Goal: Information Seeking & Learning: Learn about a topic

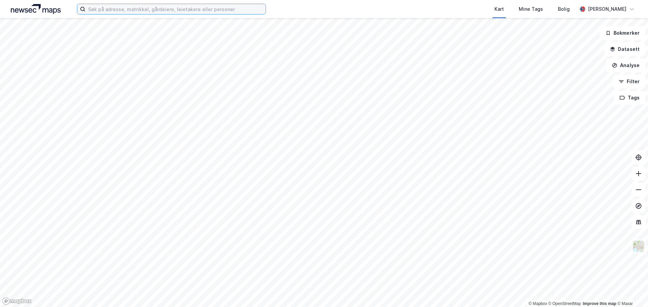
click at [135, 8] on input at bounding box center [175, 9] width 180 height 10
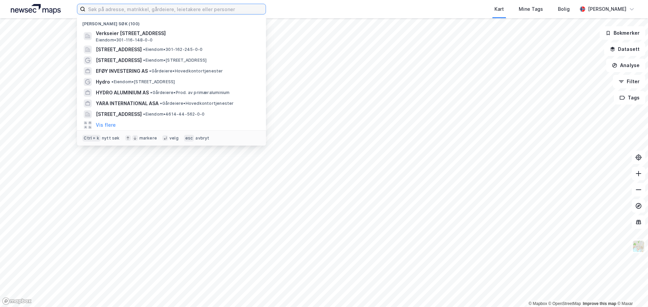
paste input "[STREET_ADDRESS]"
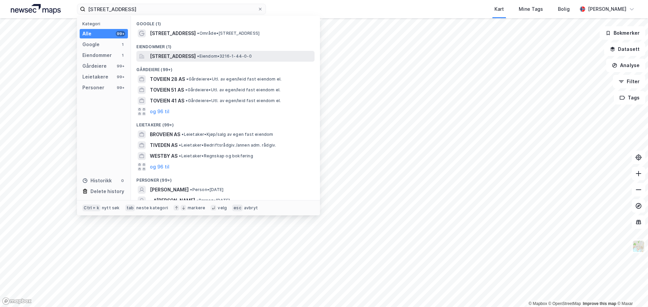
click at [196, 58] on span "[STREET_ADDRESS]" at bounding box center [173, 56] width 46 height 8
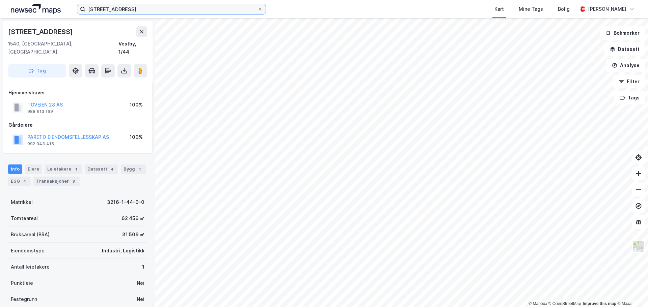
click at [172, 11] on input "[STREET_ADDRESS]" at bounding box center [171, 9] width 172 height 10
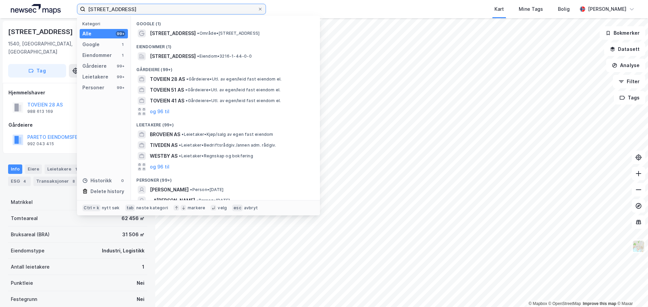
drag, startPoint x: 180, startPoint y: 10, endPoint x: 0, endPoint y: -4, distance: 181.0
click at [0, 0] on html "[STREET_ADDRESS] Kategori Alle 99+ Google 1 Eiendommer 1 Gårdeiere 99+ Leietake…" at bounding box center [324, 153] width 648 height 307
paste input "Brånås Nærinspark 2, 2019 Skedsmokorset"
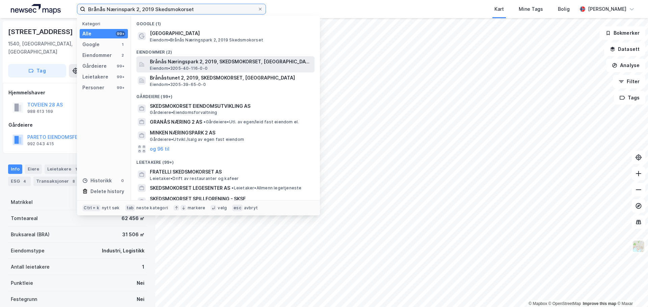
type input "Brånås Nærinspark 2, 2019 Skedsmokorset"
click at [178, 64] on span "Brånås Næringspark 2, 2019, SKEDSMOKORSET, [GEOGRAPHIC_DATA]" at bounding box center [231, 62] width 162 height 8
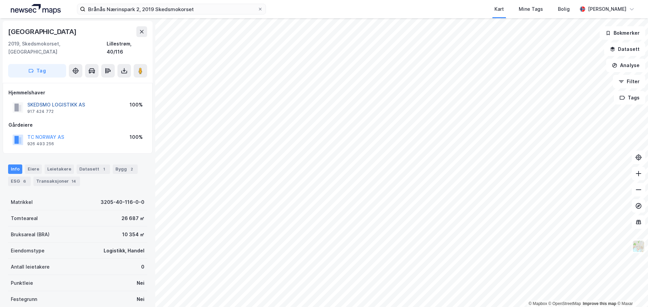
click at [0, 0] on button "SKEDSMO LOGISTIKK AS" at bounding box center [0, 0] width 0 height 0
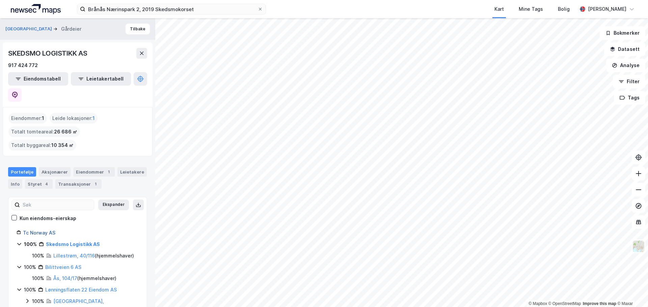
click at [36, 230] on link "Tc Norway AS" at bounding box center [39, 233] width 32 height 6
